Goal: Use online tool/utility: Utilize a website feature to perform a specific function

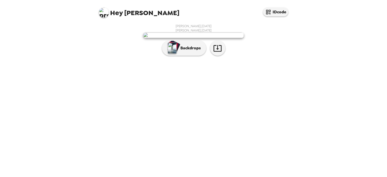
scroll to position [9, 0]
click at [181, 51] on p "Backdrops" at bounding box center [189, 48] width 23 height 6
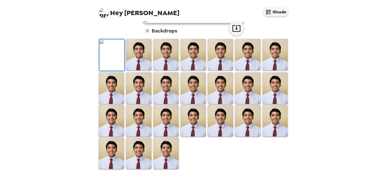
scroll to position [80, 0]
click at [158, 70] on img at bounding box center [166, 55] width 25 height 32
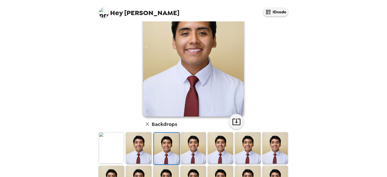
scroll to position [42, 0]
click at [148, 149] on img at bounding box center [138, 149] width 25 height 32
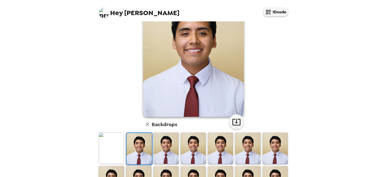
click at [197, 153] on img at bounding box center [193, 149] width 25 height 32
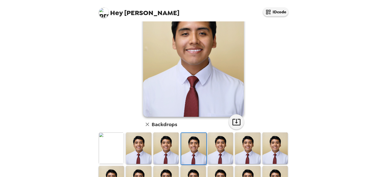
scroll to position [31, 0]
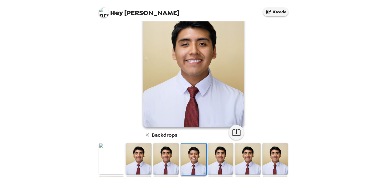
click at [218, 165] on img at bounding box center [220, 159] width 25 height 32
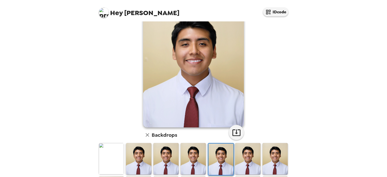
click at [249, 164] on img at bounding box center [247, 159] width 25 height 32
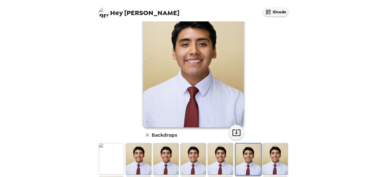
click at [106, 158] on img at bounding box center [111, 159] width 25 height 32
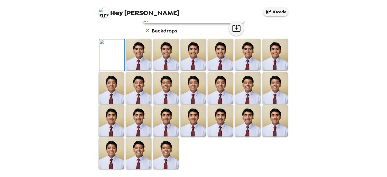
scroll to position [39, 0]
click at [148, 70] on img at bounding box center [138, 55] width 25 height 32
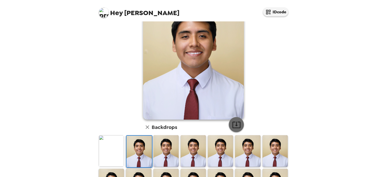
click at [239, 128] on icon "button" at bounding box center [237, 125] width 8 height 7
